Goal: Information Seeking & Learning: Check status

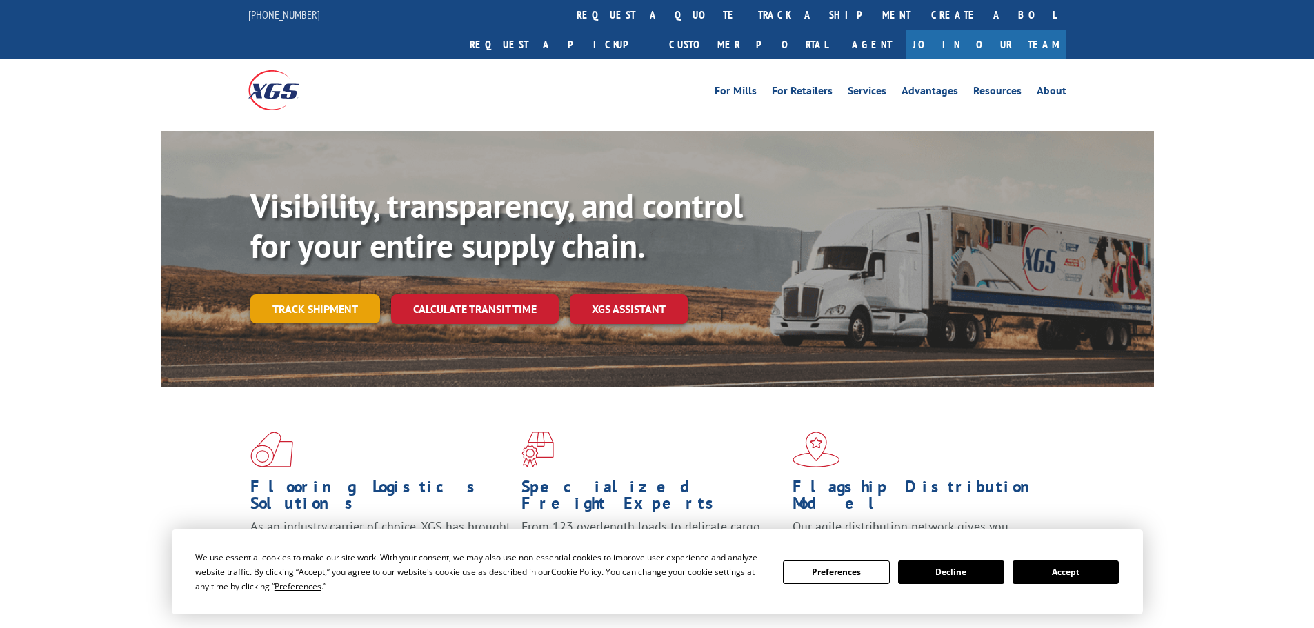
click at [282, 295] on link "Track shipment" at bounding box center [315, 309] width 130 height 29
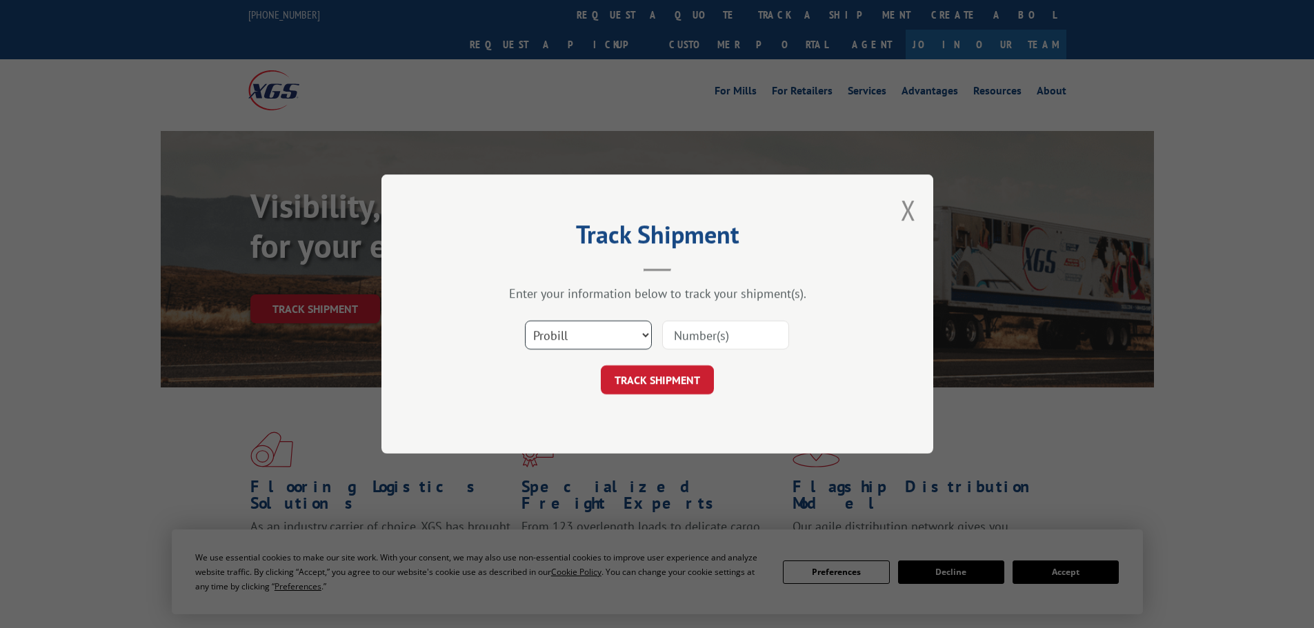
click at [600, 328] on select "Select category... Probill BOL PO" at bounding box center [588, 335] width 127 height 29
select select "bol"
click at [525, 321] on select "Select category... Probill BOL PO" at bounding box center [588, 335] width 127 height 29
click at [674, 338] on input at bounding box center [725, 335] width 127 height 29
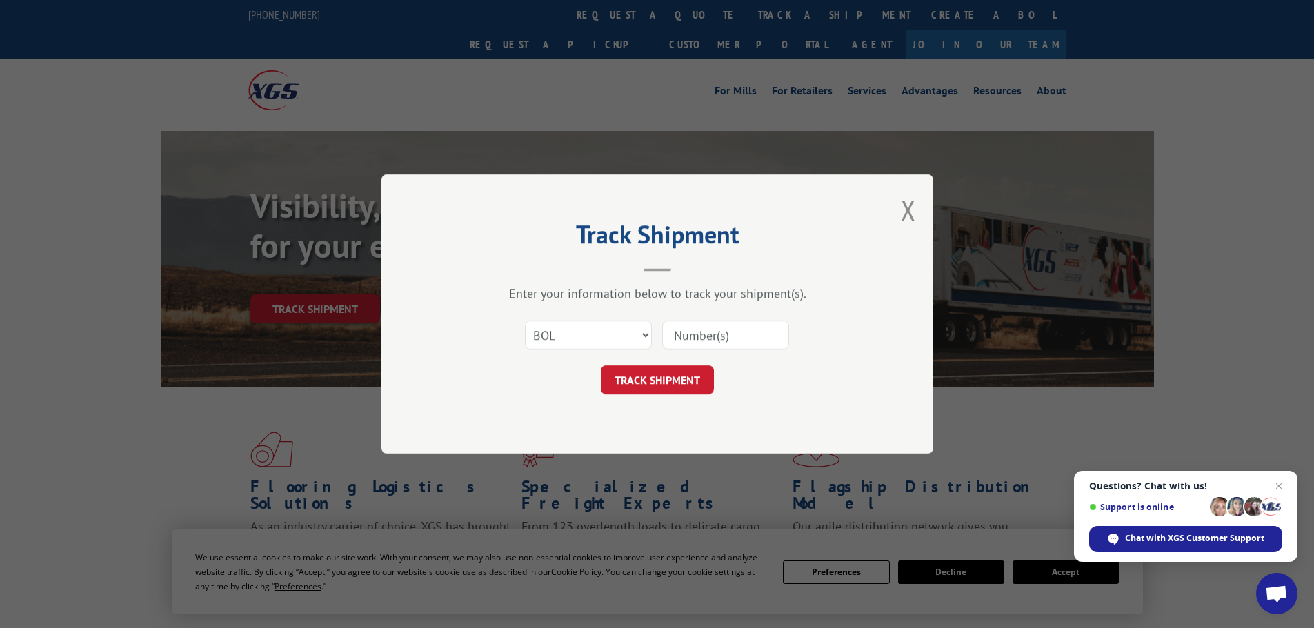
paste input "6046323"
type input "6046323"
click at [658, 375] on button "TRACK SHIPMENT" at bounding box center [657, 380] width 113 height 29
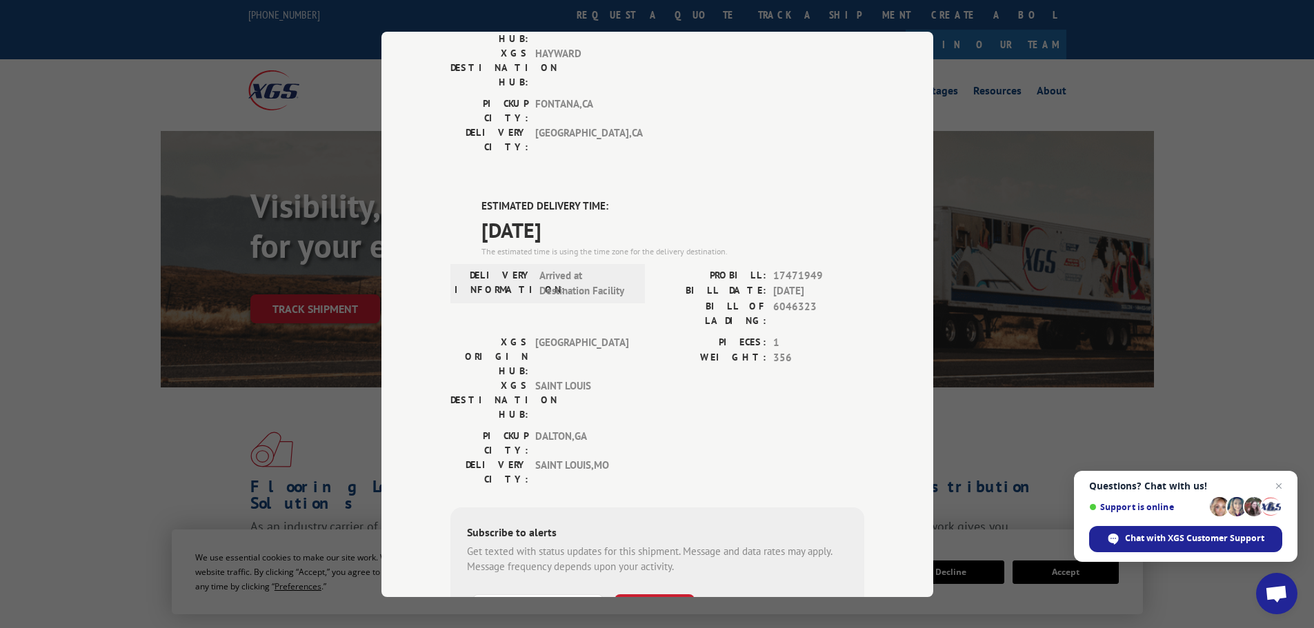
scroll to position [276, 0]
